Goal: Task Accomplishment & Management: Manage account settings

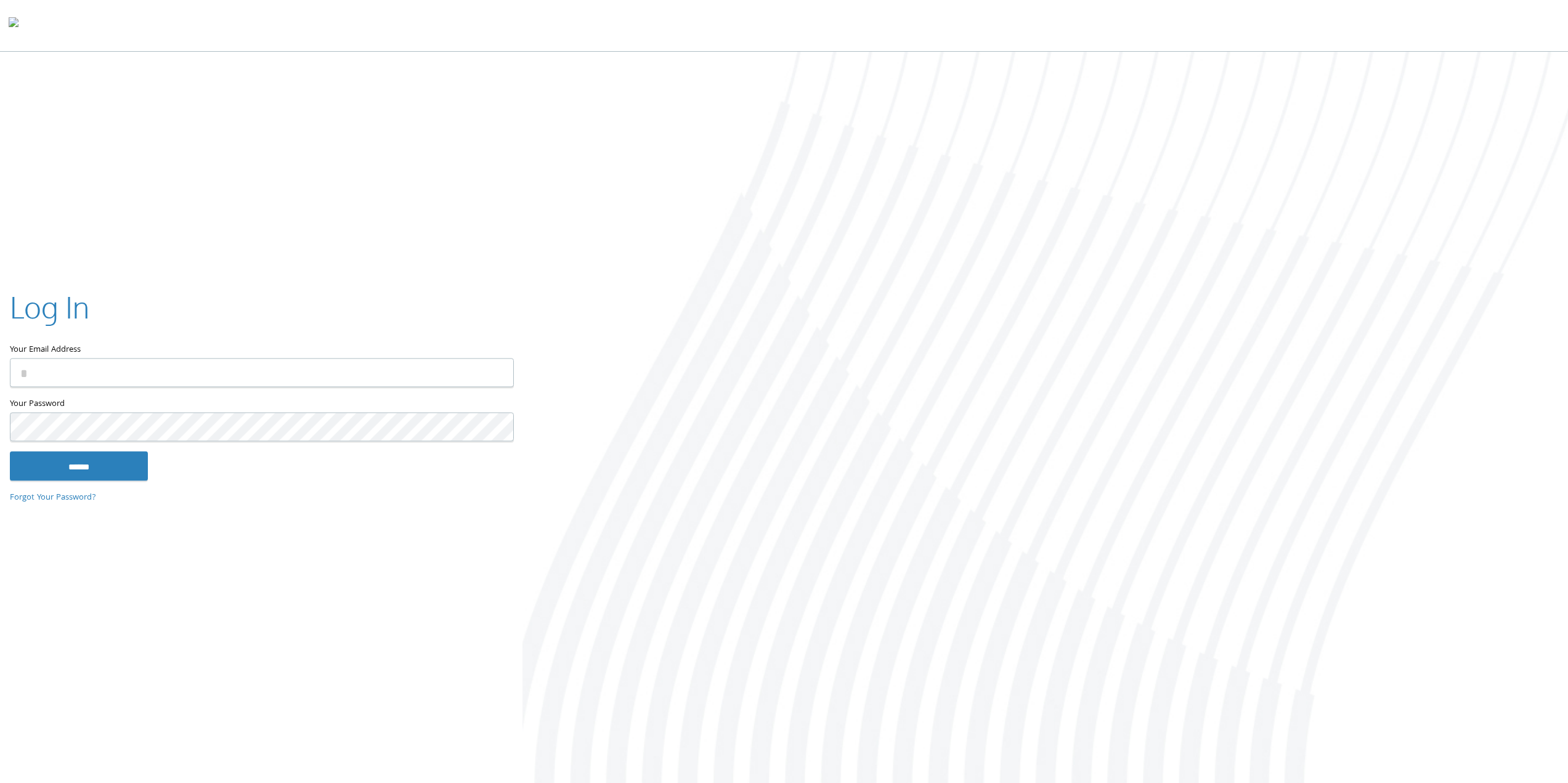
click at [169, 362] on input "Your Email Address" at bounding box center [262, 372] width 504 height 29
type input "**********"
click at [10, 451] on input "******" at bounding box center [79, 466] width 138 height 30
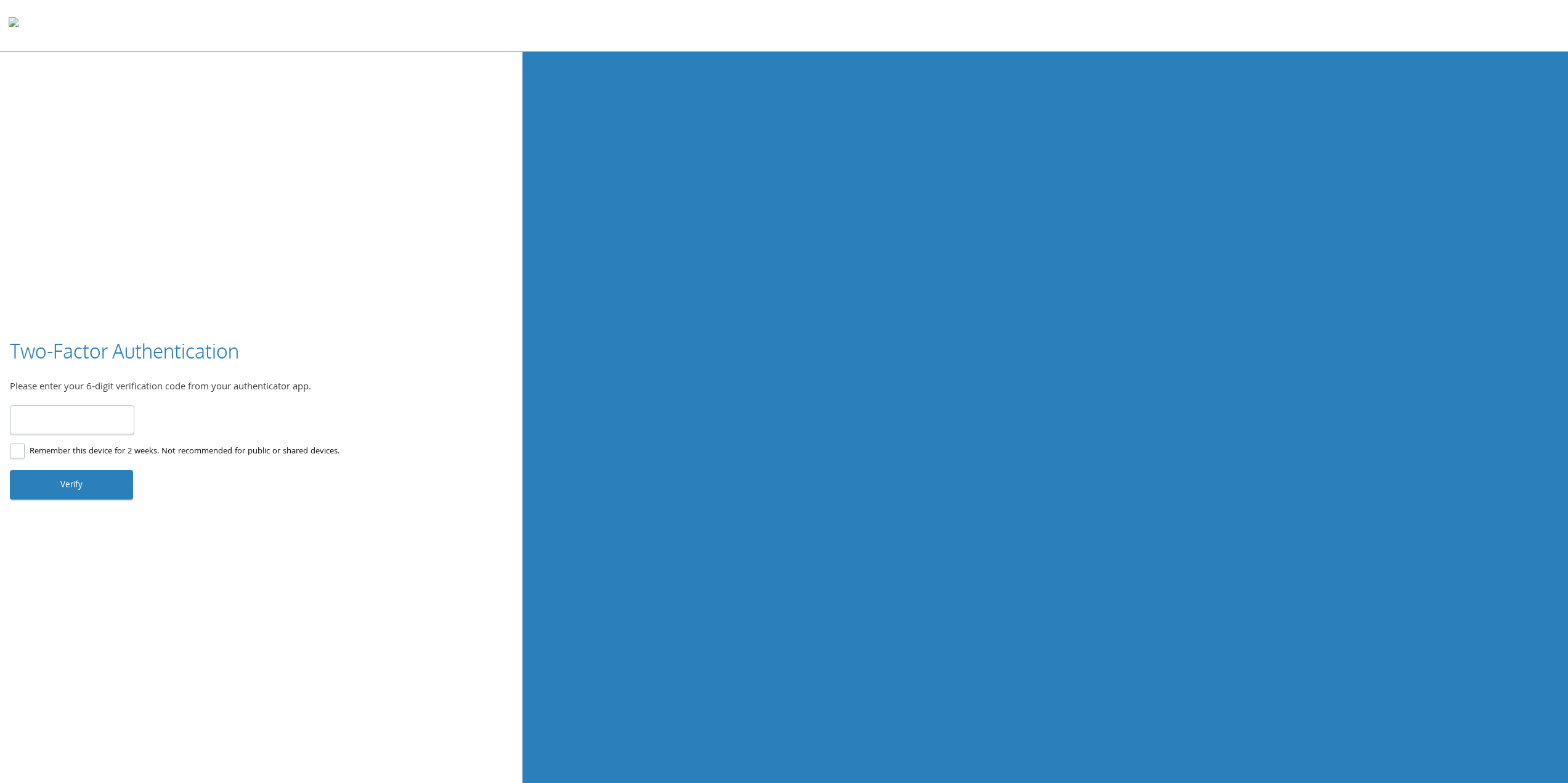
type input "******"
